Goal: Book appointment/travel/reservation

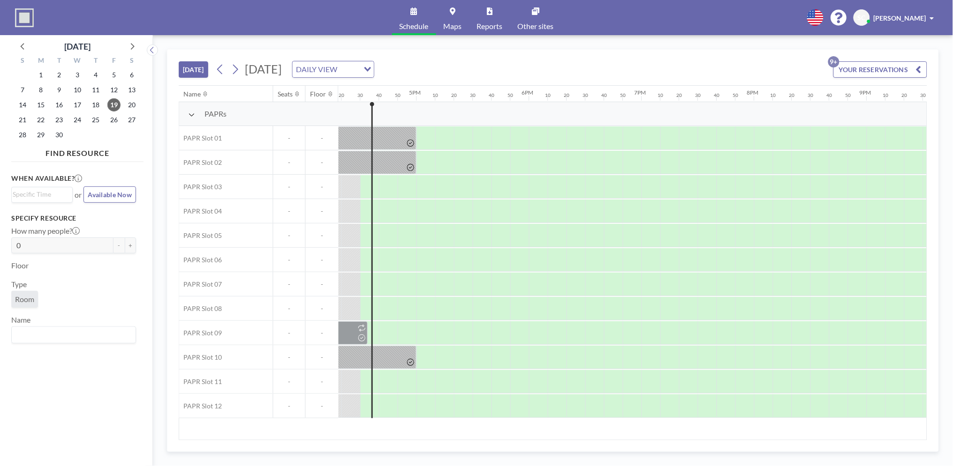
scroll to position [0, 1837]
click at [129, 46] on icon at bounding box center [132, 46] width 12 height 12
click at [21, 48] on icon at bounding box center [23, 46] width 12 height 12
click at [43, 116] on span "22" at bounding box center [40, 119] width 13 height 13
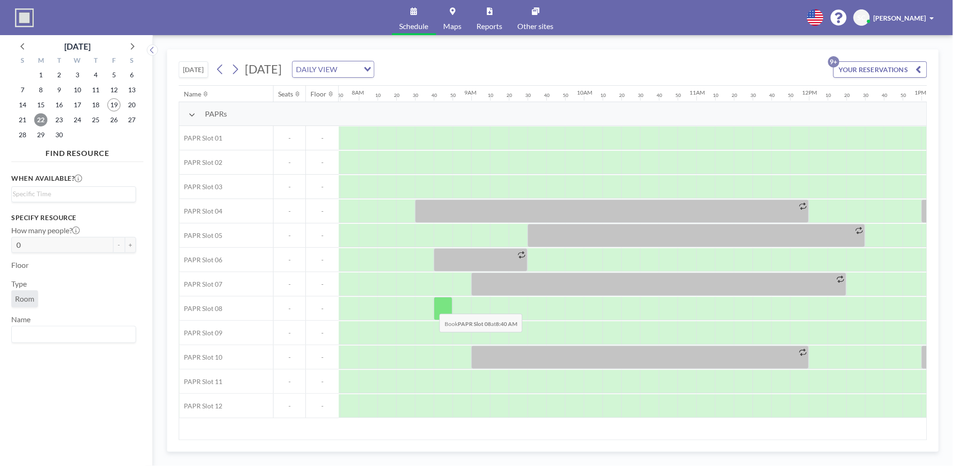
scroll to position [0, 881]
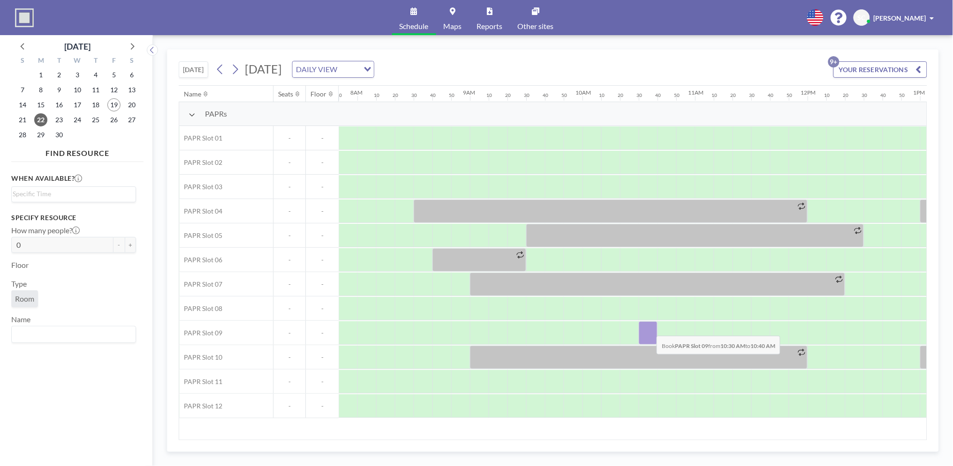
click at [649, 329] on div at bounding box center [647, 333] width 19 height 23
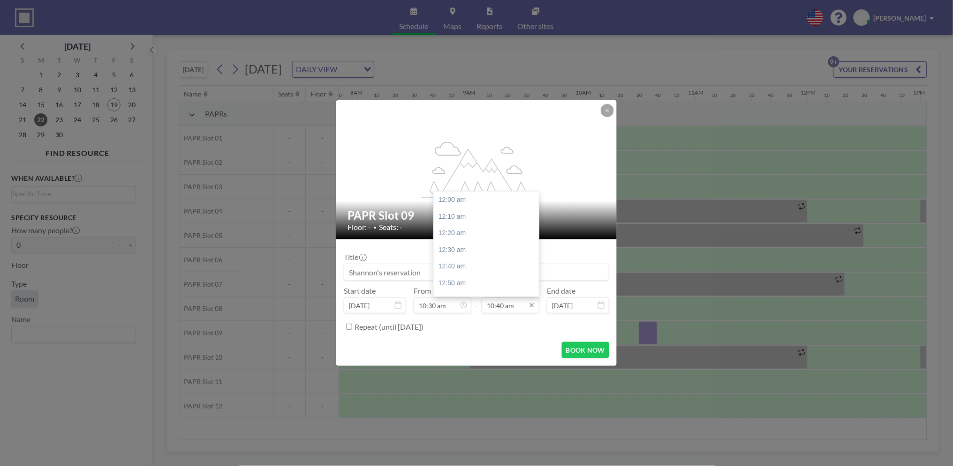
scroll to position [1067, 0]
click at [518, 309] on input "10:40 am" at bounding box center [510, 306] width 58 height 16
click at [483, 278] on div "12:30 pm" at bounding box center [489, 280] width 111 height 17
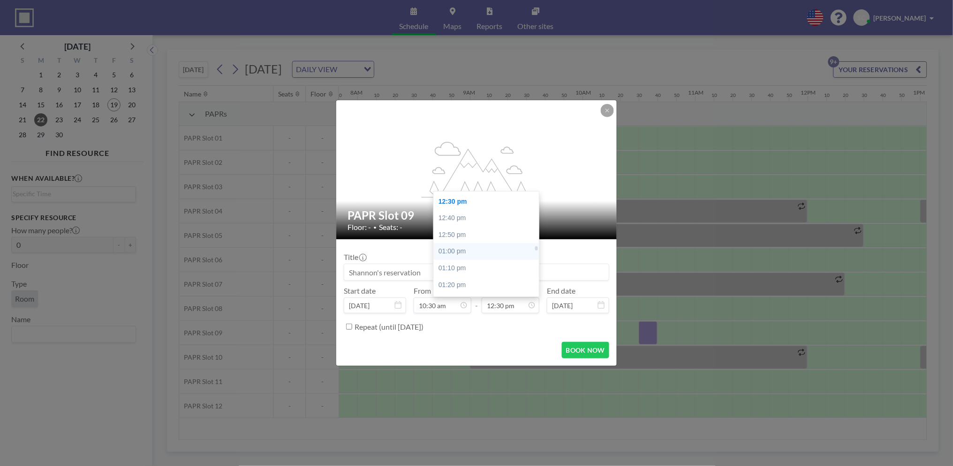
click at [466, 248] on div "01:00 pm" at bounding box center [489, 251] width 111 height 17
type input "01:00 pm"
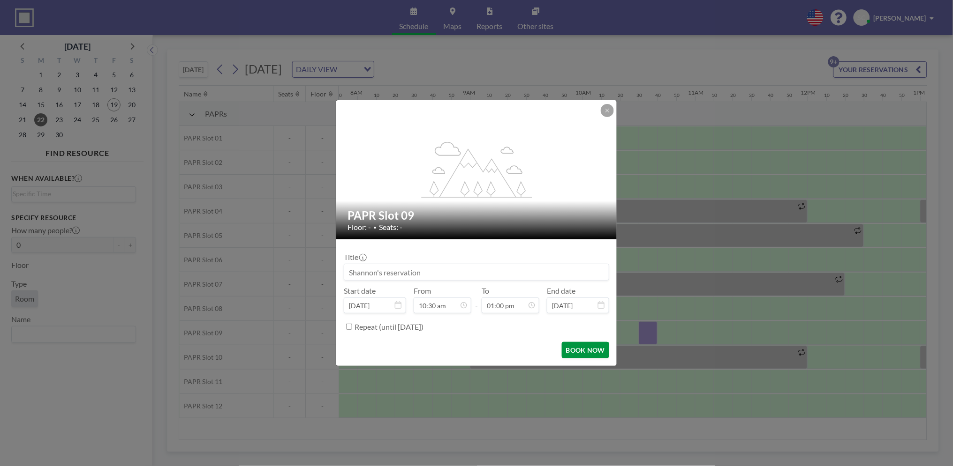
scroll to position [0, 0]
click at [582, 350] on button "BOOK NOW" at bounding box center [585, 350] width 47 height 16
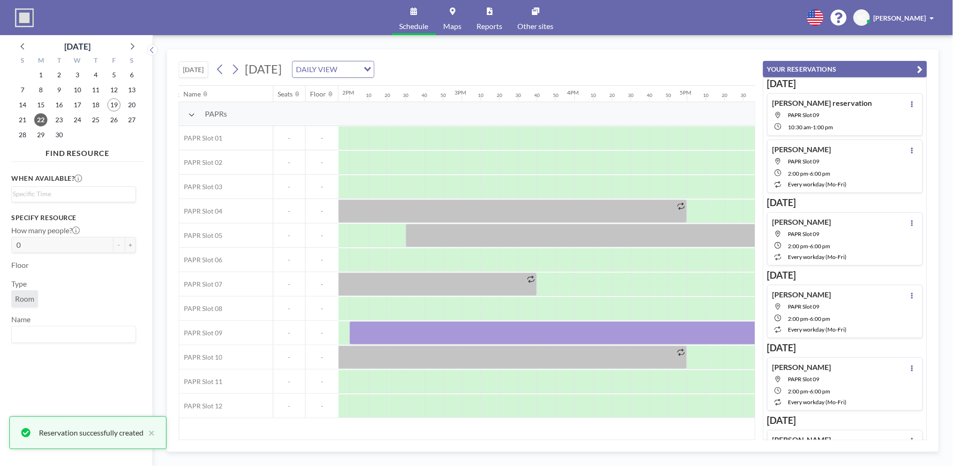
scroll to position [0, 1663]
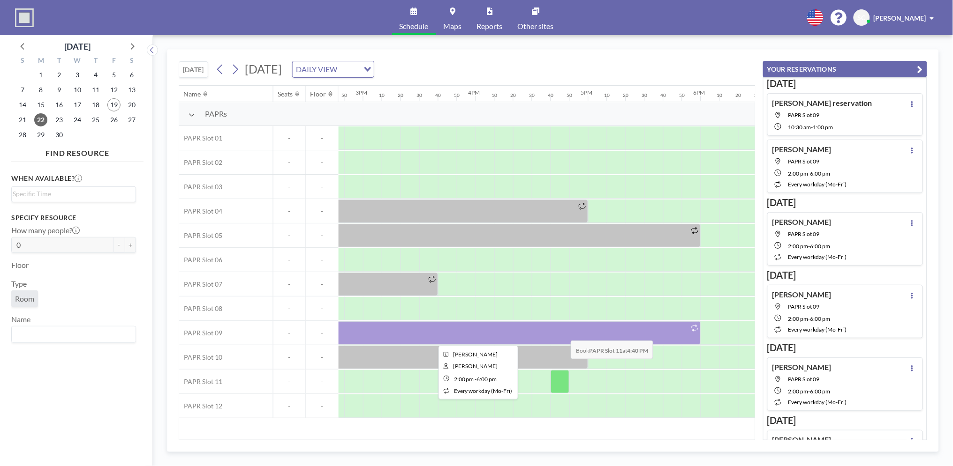
click at [563, 334] on div at bounding box center [475, 333] width 450 height 23
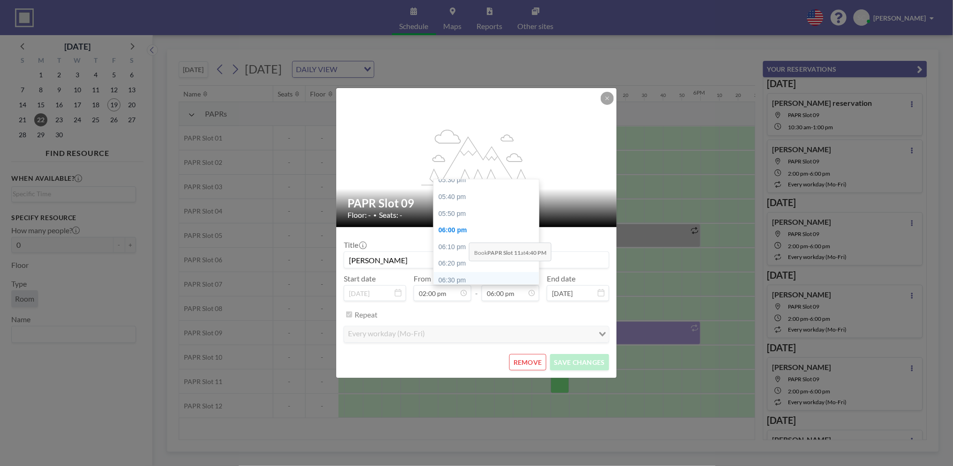
scroll to position [1697, 0]
click at [457, 248] on div "05:30 pm" at bounding box center [489, 243] width 111 height 17
type input "05:30 pm"
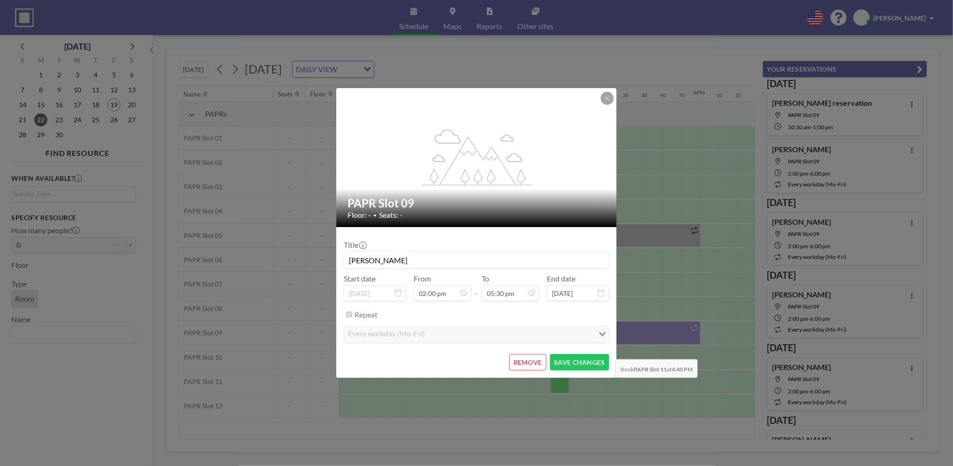
scroll to position [1750, 0]
click at [590, 358] on button "SAVE CHANGES" at bounding box center [579, 362] width 59 height 16
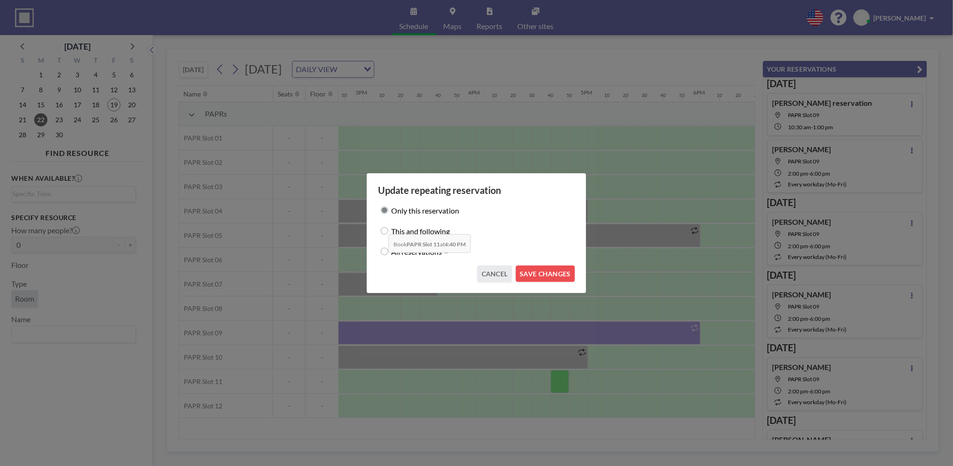
click at [381, 227] on div "This and following" at bounding box center [476, 231] width 197 height 13
click at [384, 229] on input "This and following" at bounding box center [385, 231] width 8 height 8
radio input "true"
click at [386, 207] on input "Only this reservation" at bounding box center [385, 211] width 8 height 8
radio input "true"
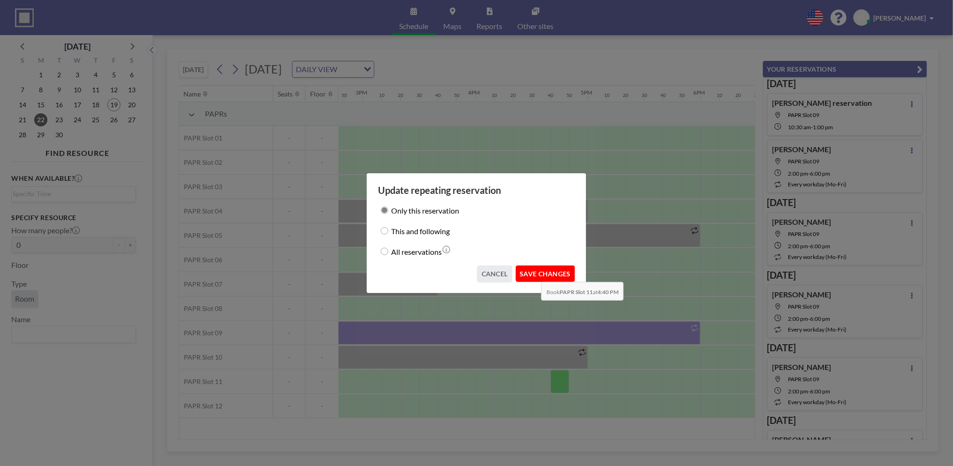
click at [534, 275] on button "SAVE CHANGES" at bounding box center [545, 274] width 59 height 16
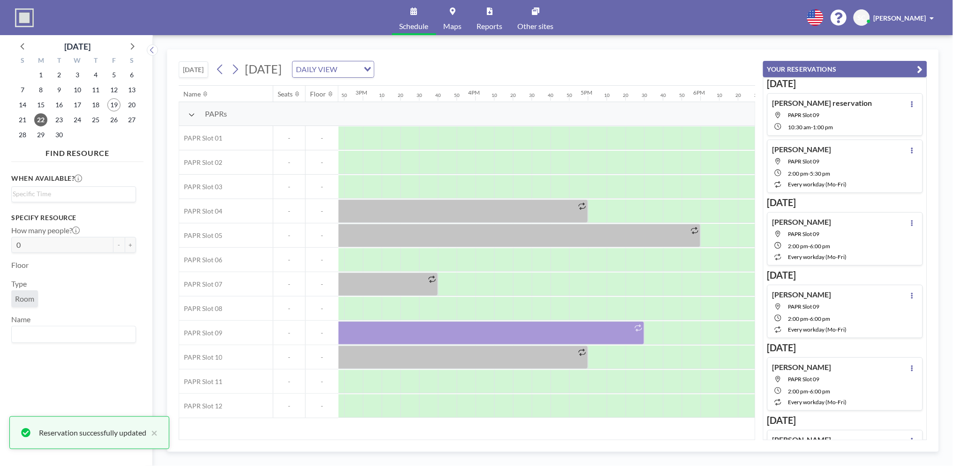
click at [901, 72] on button "YOUR RESERVATIONS" at bounding box center [845, 69] width 164 height 16
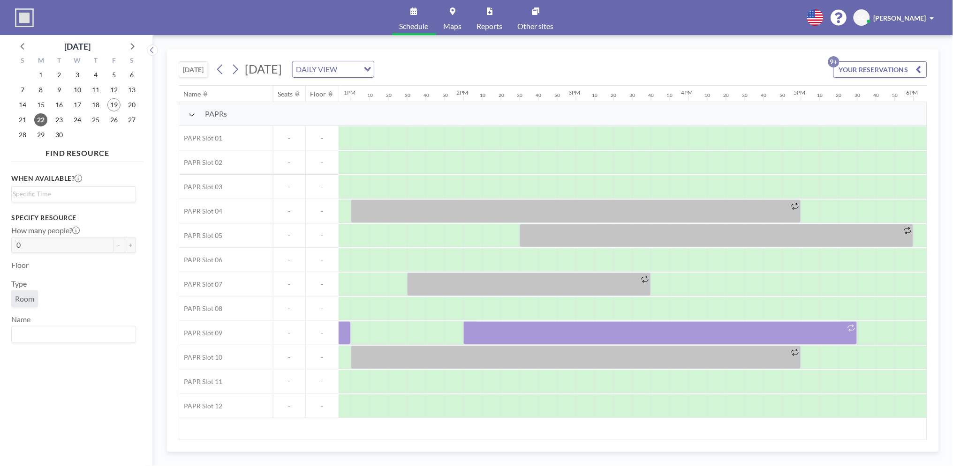
scroll to position [0, 1447]
